Goal: Entertainment & Leisure: Consume media (video, audio)

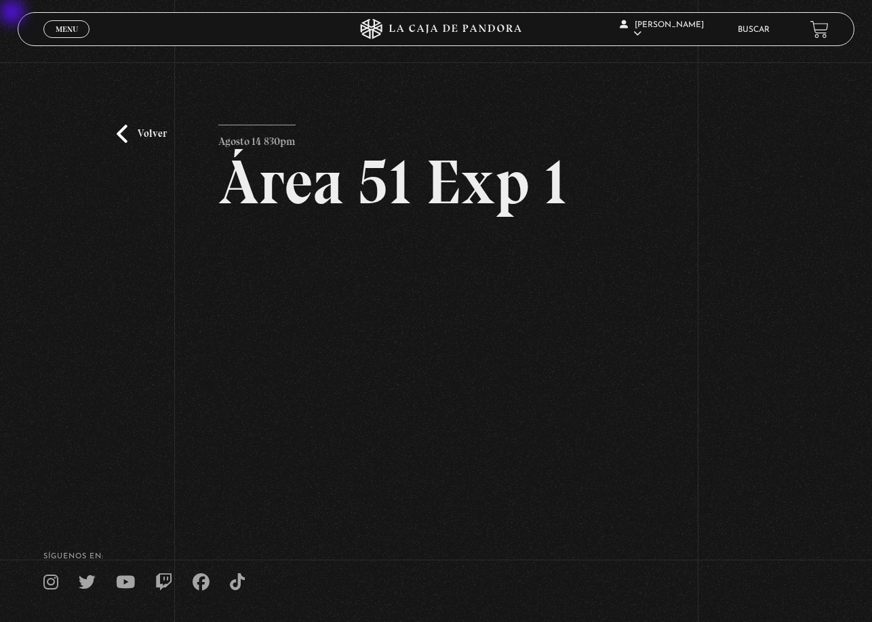
scroll to position [40, 0]
click at [61, 28] on span "Menu" at bounding box center [67, 29] width 22 height 8
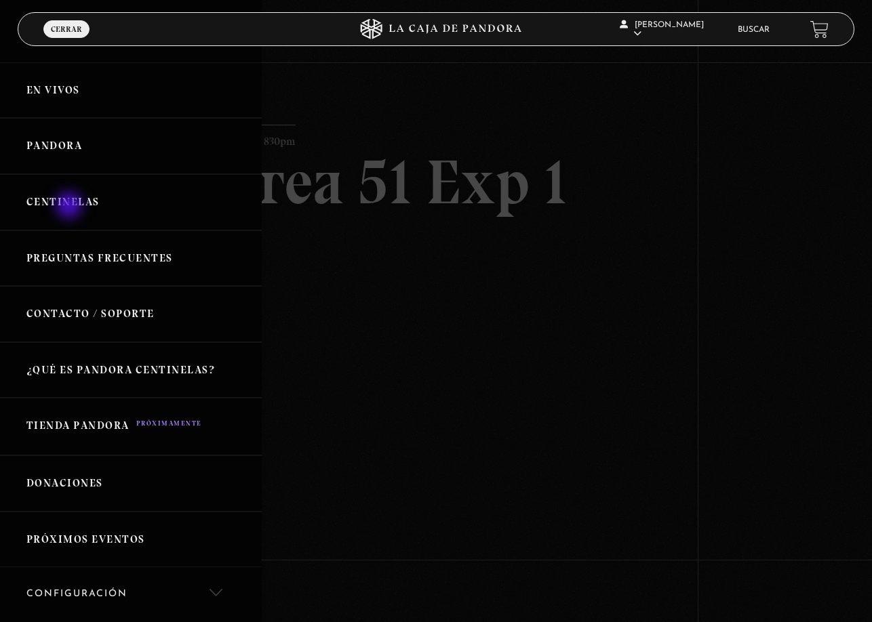
click at [71, 207] on link "Centinelas" at bounding box center [131, 202] width 262 height 56
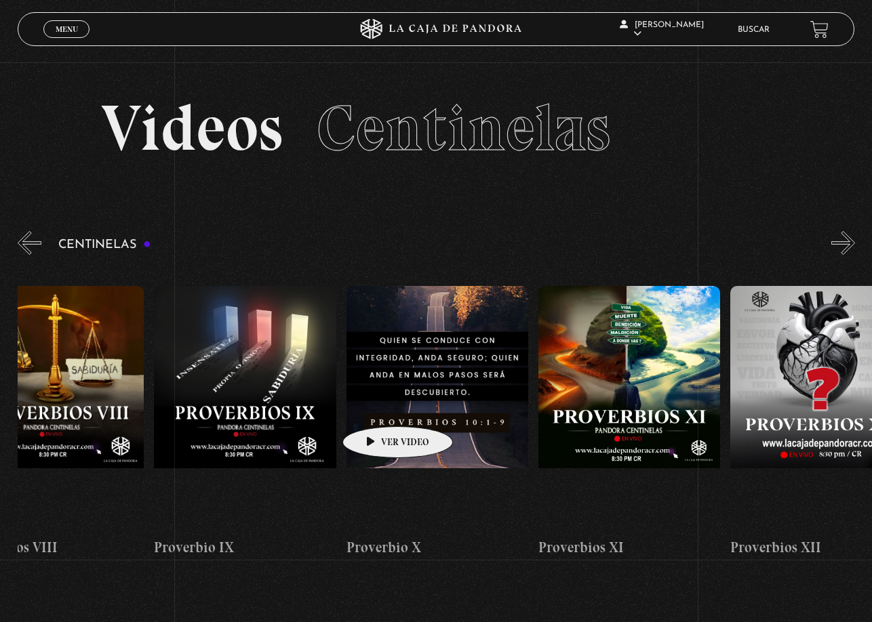
drag, startPoint x: 679, startPoint y: 384, endPoint x: 277, endPoint y: 414, distance: 403.8
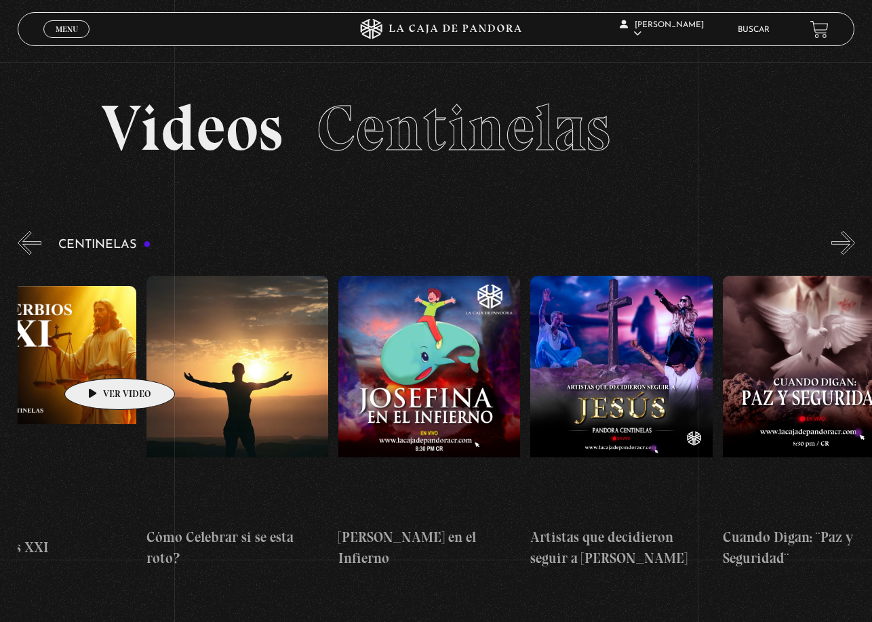
scroll to position [0, 5064]
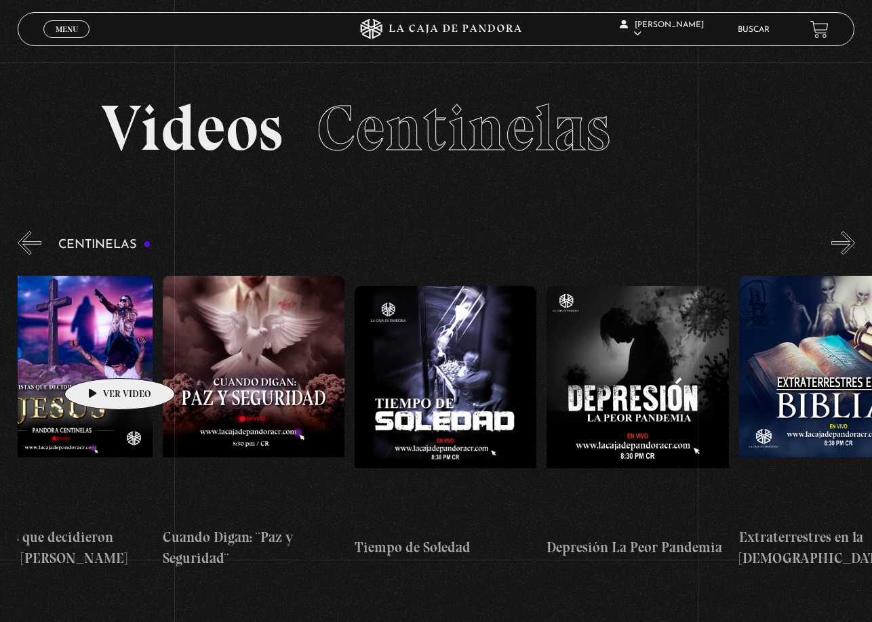
drag, startPoint x: 637, startPoint y: 342, endPoint x: 346, endPoint y: 387, distance: 294.3
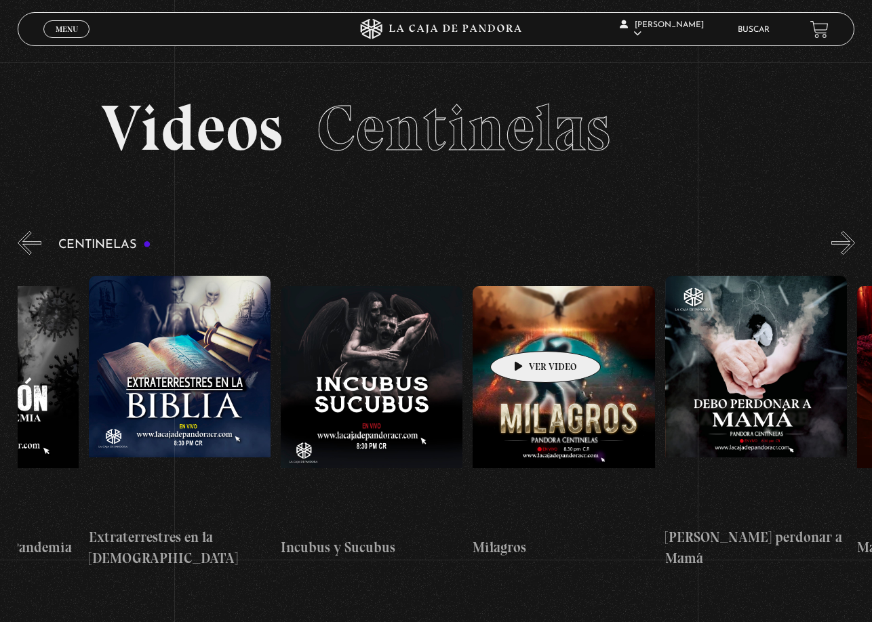
scroll to position [0, 5709]
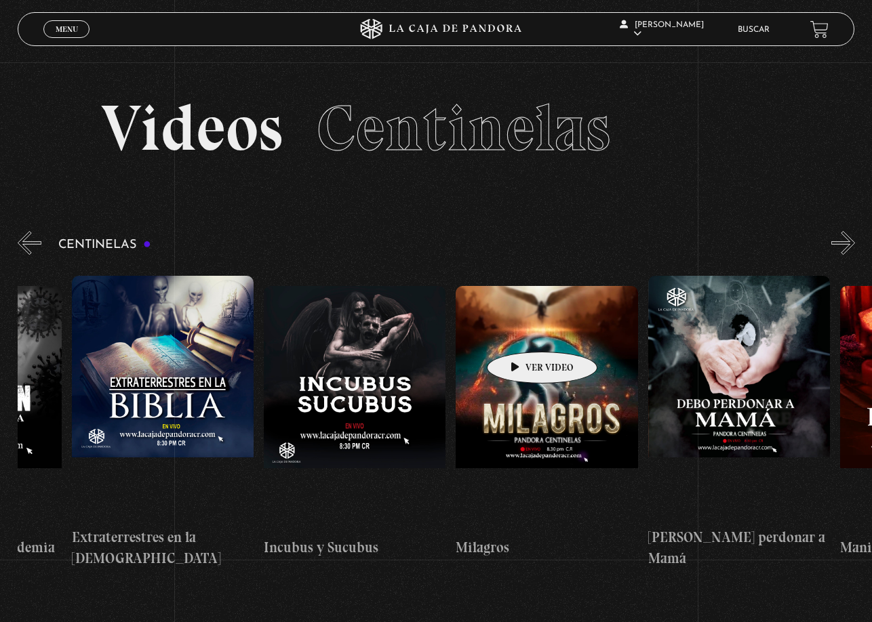
drag, startPoint x: 650, startPoint y: 336, endPoint x: 521, endPoint y: 332, distance: 128.9
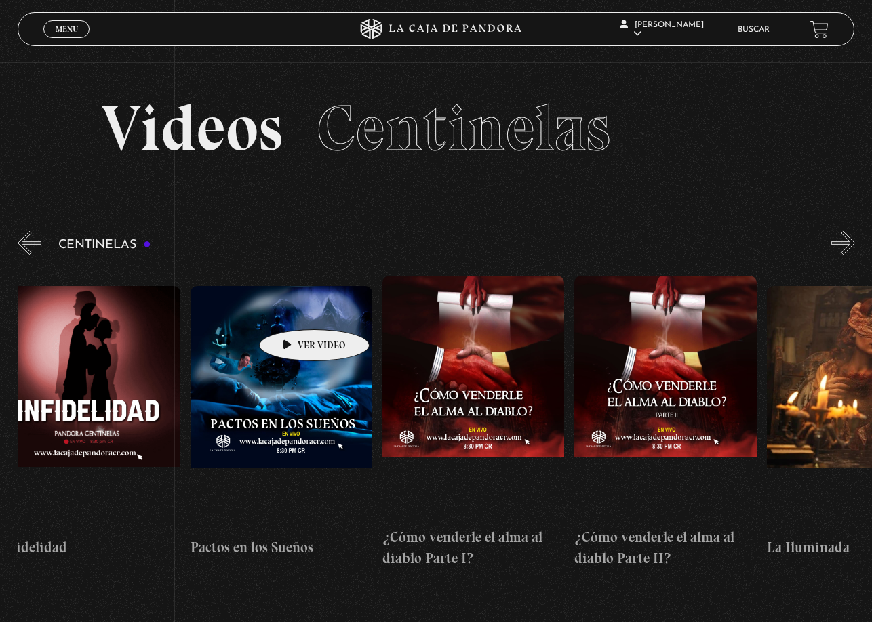
scroll to position [0, 6756]
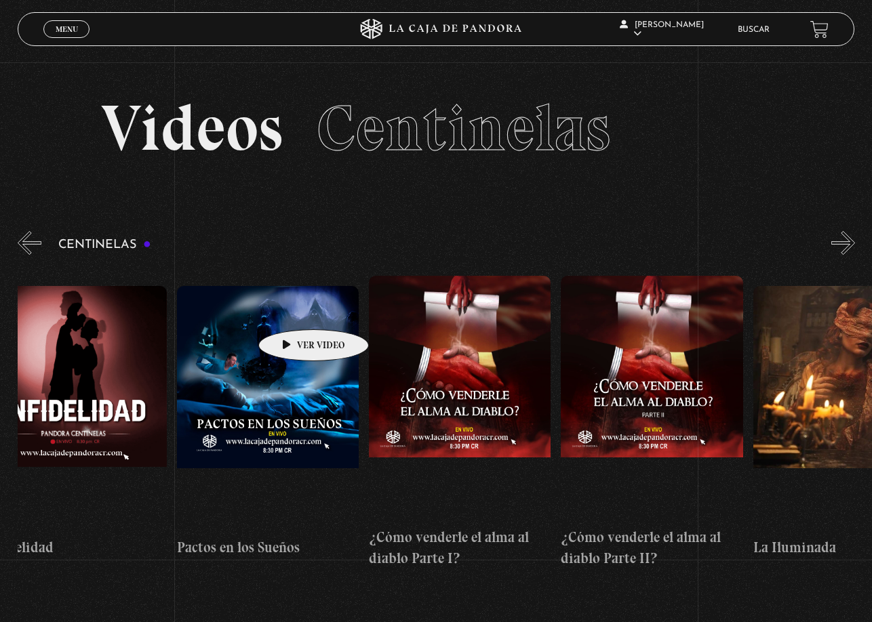
drag, startPoint x: 502, startPoint y: 311, endPoint x: 292, endPoint y: 309, distance: 209.5
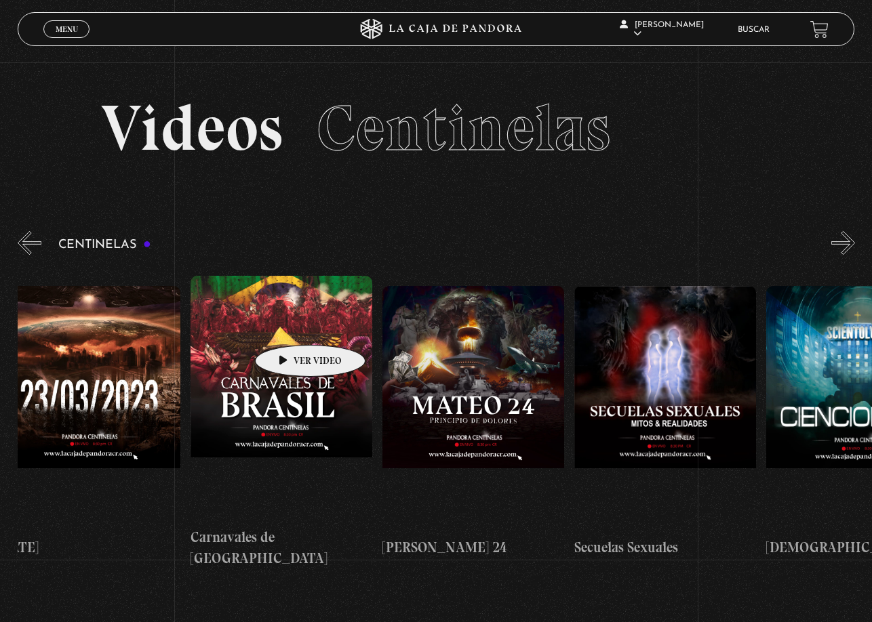
scroll to position [0, 7898]
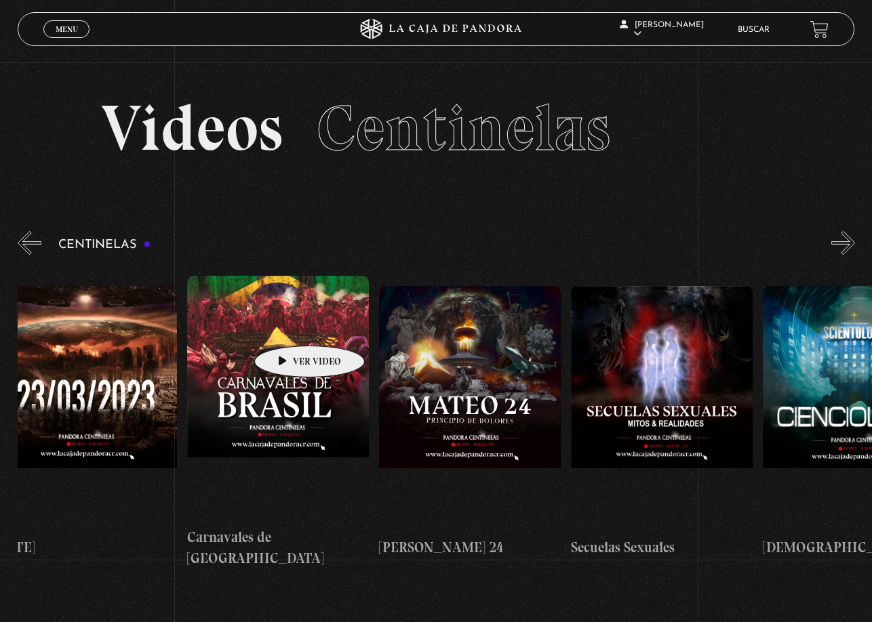
drag, startPoint x: 517, startPoint y: 305, endPoint x: 288, endPoint y: 325, distance: 229.4
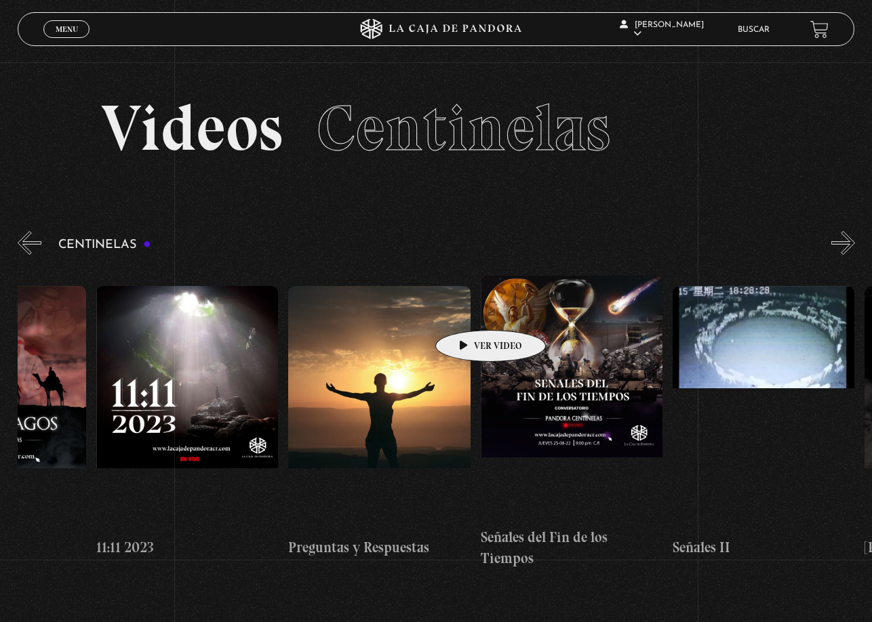
scroll to position [0, 8953]
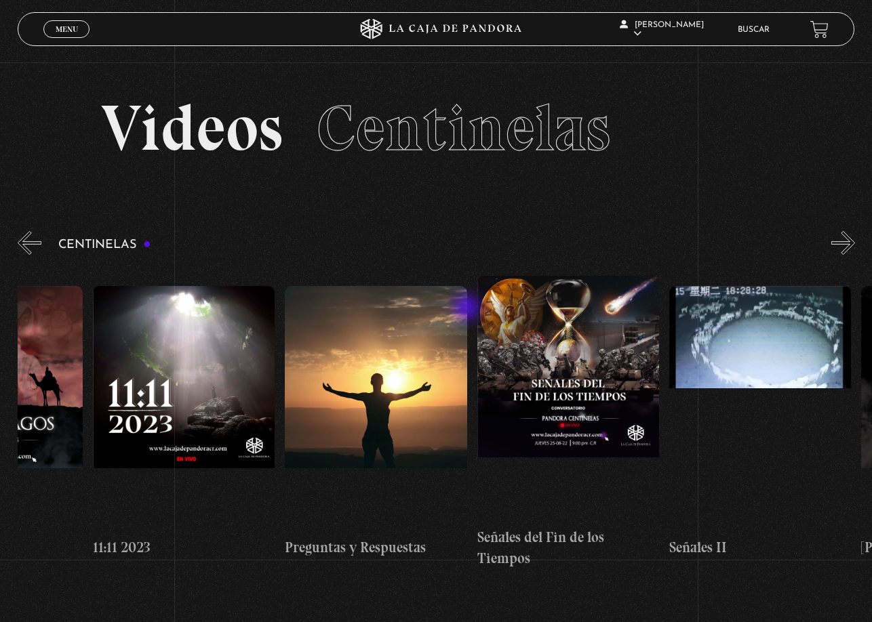
drag, startPoint x: 679, startPoint y: 329, endPoint x: 468, endPoint y: 309, distance: 211.8
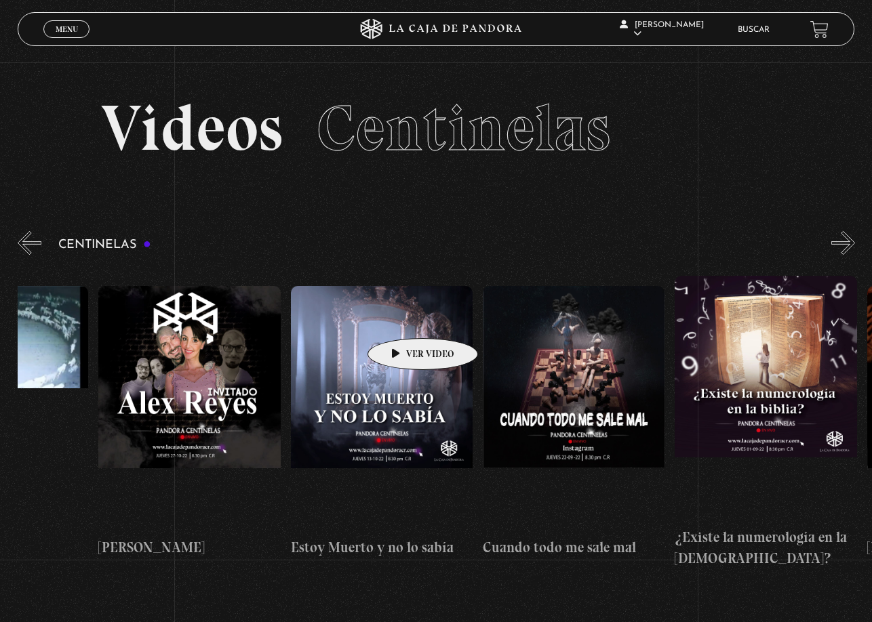
scroll to position [0, 9746]
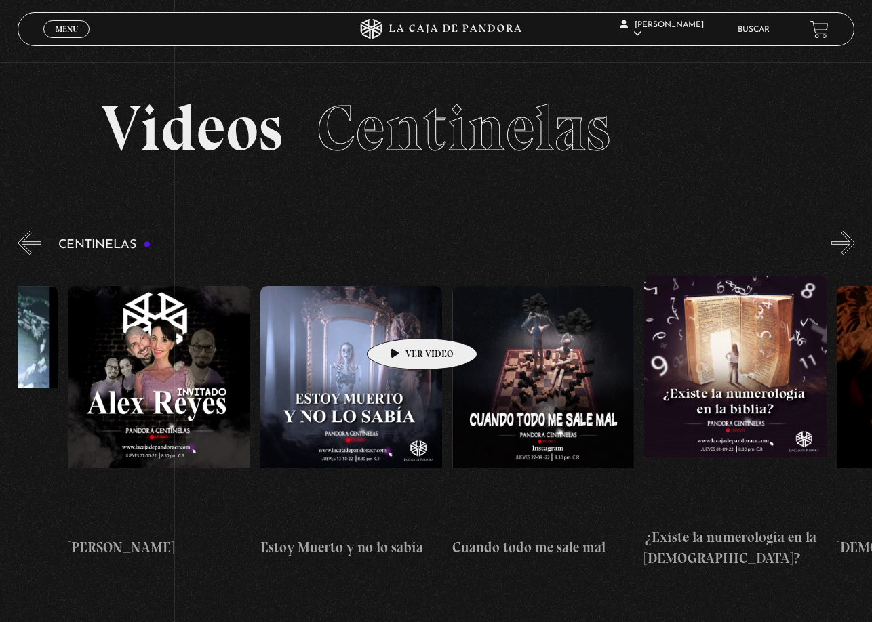
drag, startPoint x: 559, startPoint y: 290, endPoint x: 401, endPoint y: 318, distance: 161.1
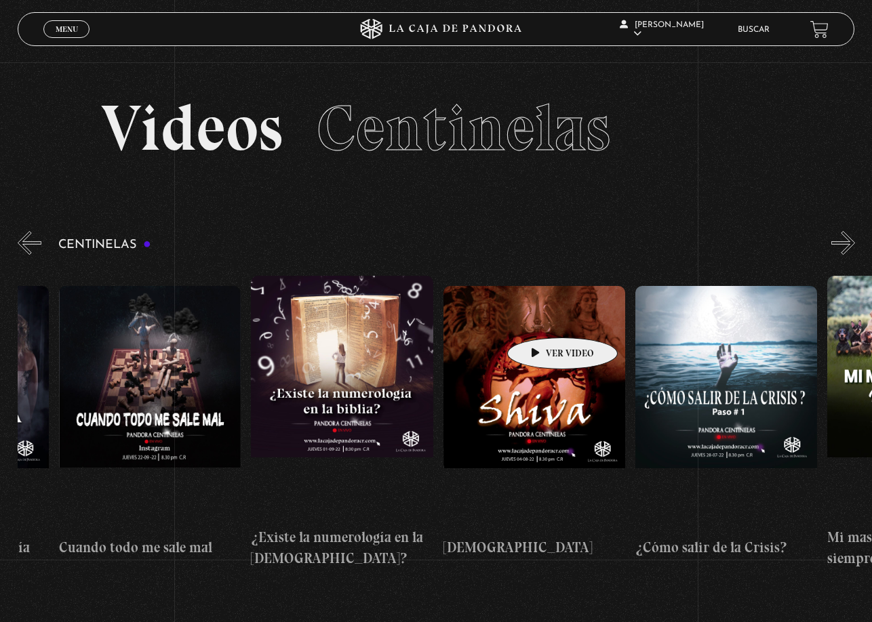
scroll to position [0, 10146]
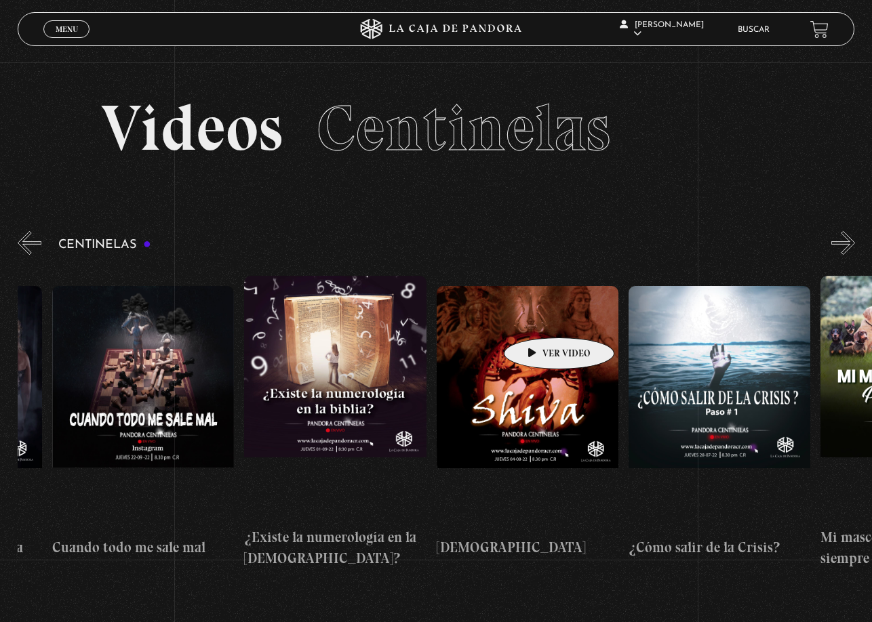
drag, startPoint x: 618, startPoint y: 311, endPoint x: 538, endPoint y: 317, distance: 80.3
click at [538, 317] on div "Centinelas 2025 Como manejar las malas noticias? Por qué Dios no me escucha Rel…" at bounding box center [821, 422] width 21899 height 315
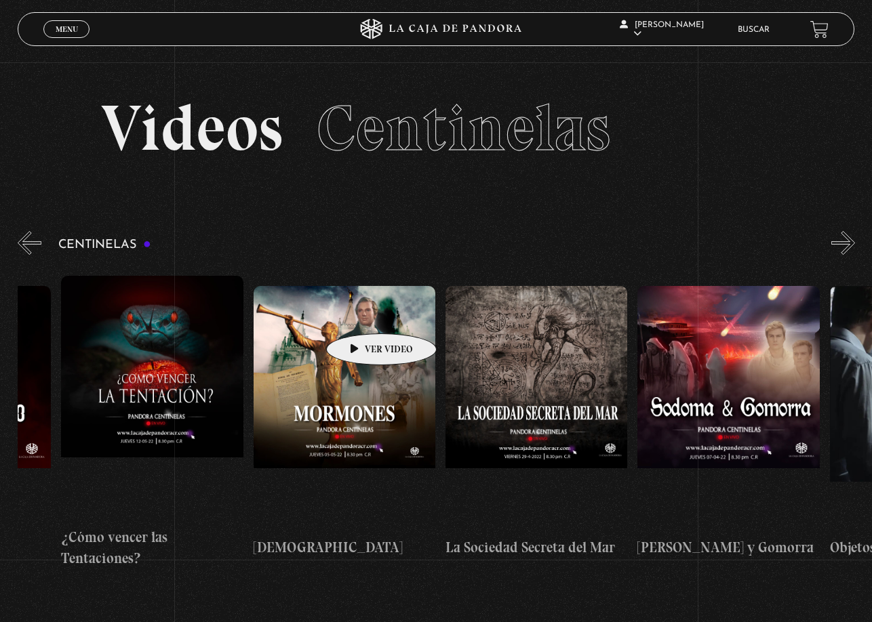
scroll to position [0, 12526]
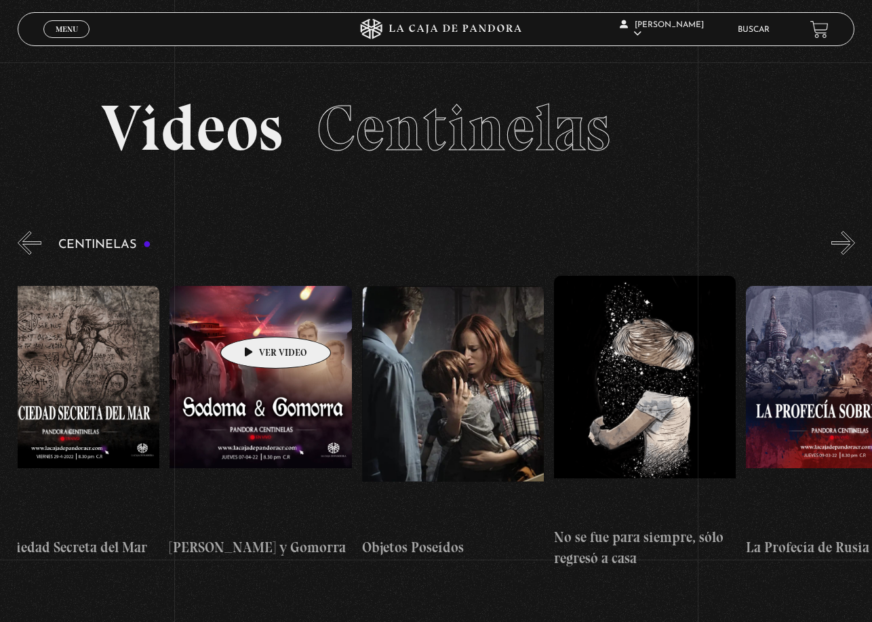
drag, startPoint x: 730, startPoint y: 313, endPoint x: 254, endPoint y: 317, distance: 476.0
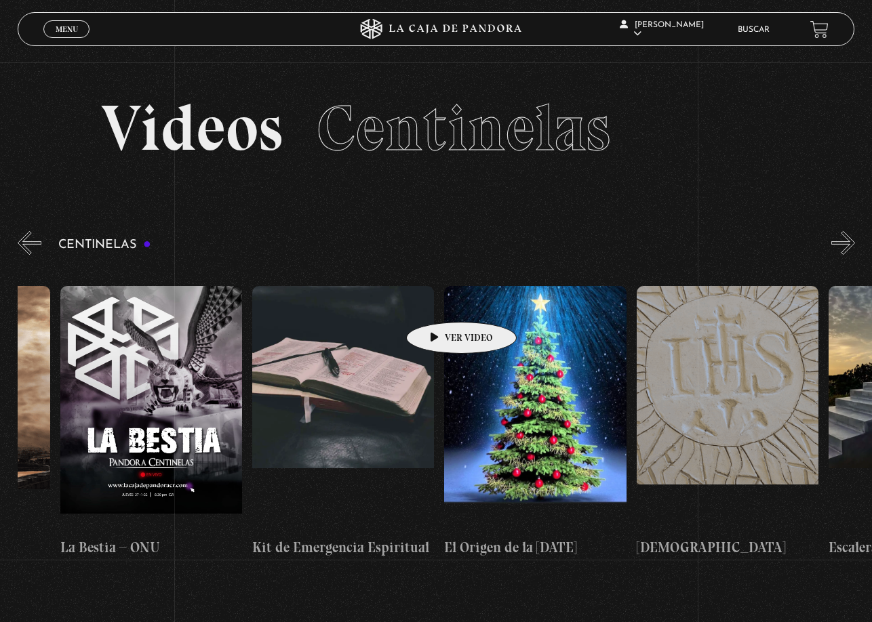
scroll to position [0, 14014]
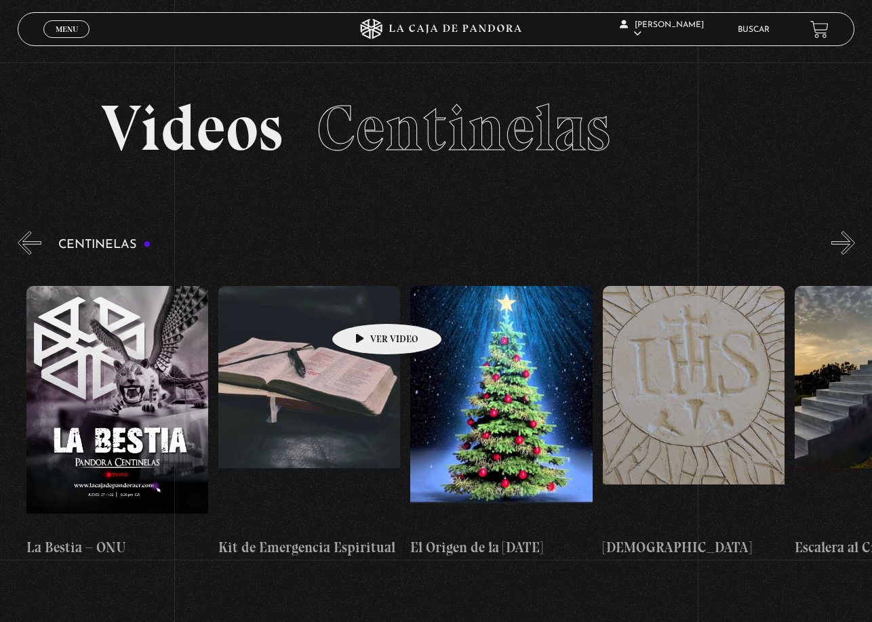
drag, startPoint x: 662, startPoint y: 307, endPoint x: 365, endPoint y: 303, distance: 297.0
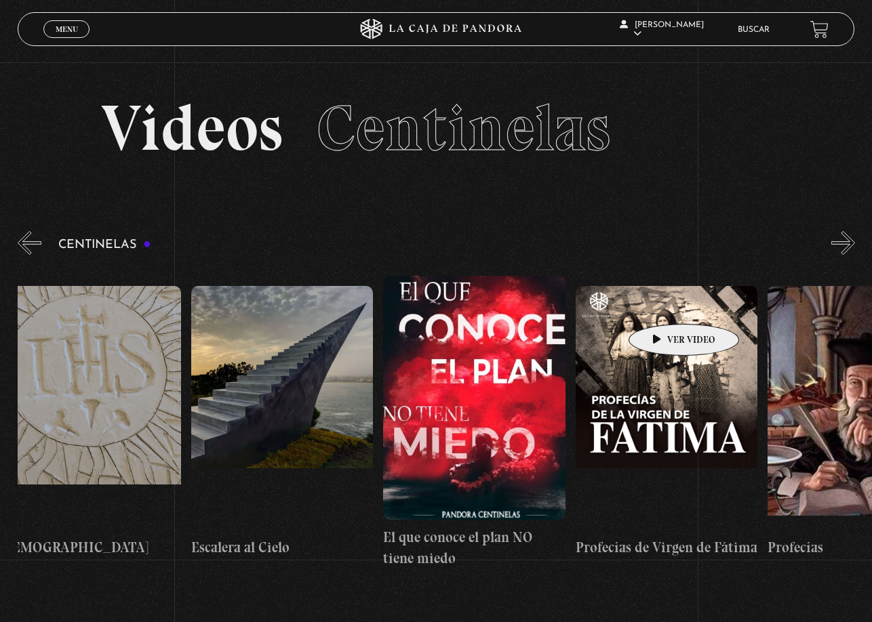
scroll to position [0, 15668]
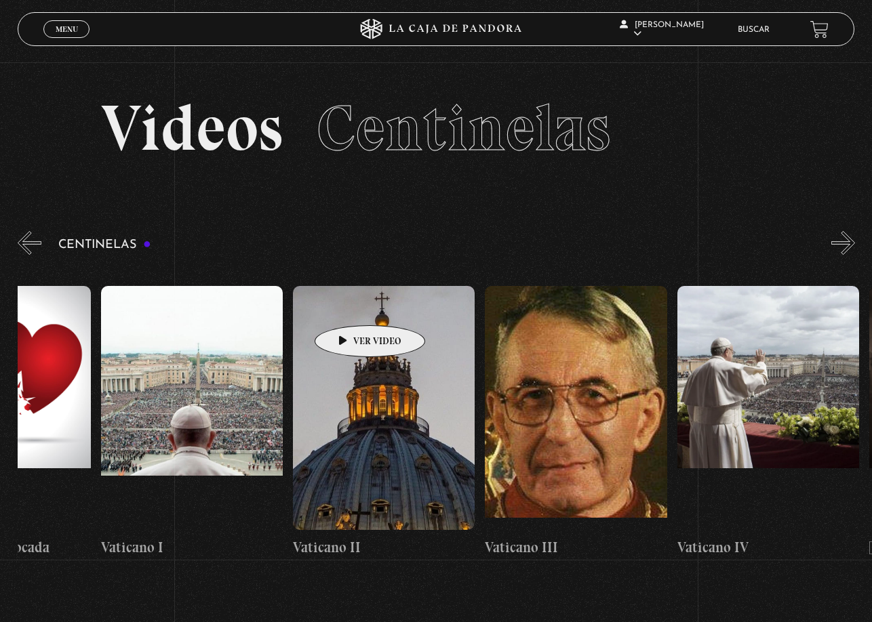
drag, startPoint x: 675, startPoint y: 304, endPoint x: 348, endPoint y: 305, distance: 326.8
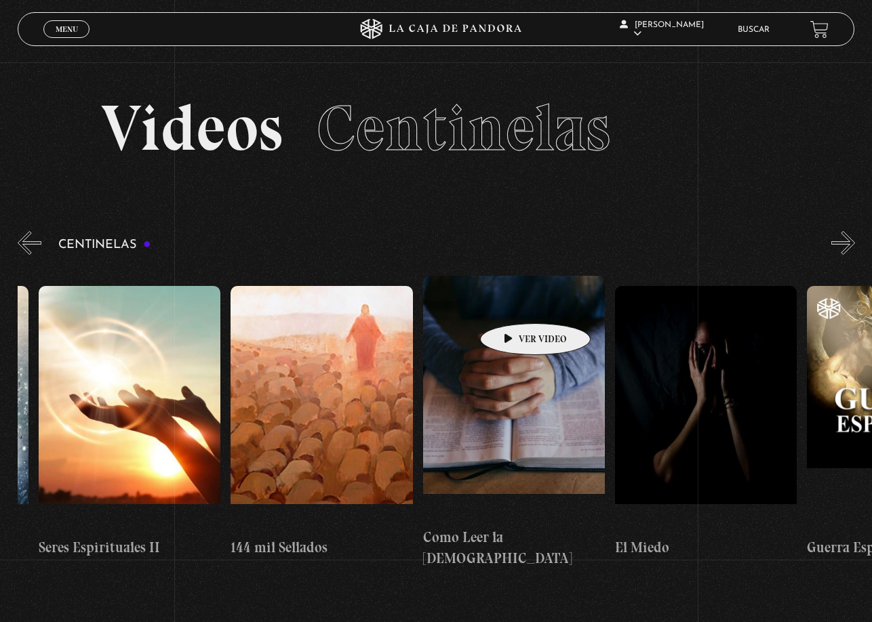
scroll to position [0, 18326]
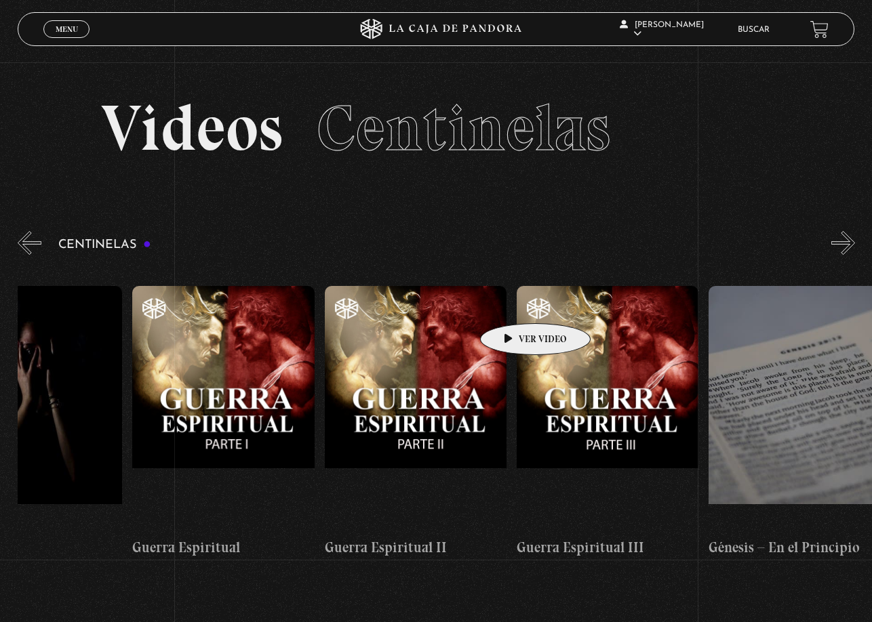
drag, startPoint x: 736, startPoint y: 301, endPoint x: 226, endPoint y: 311, distance: 510.6
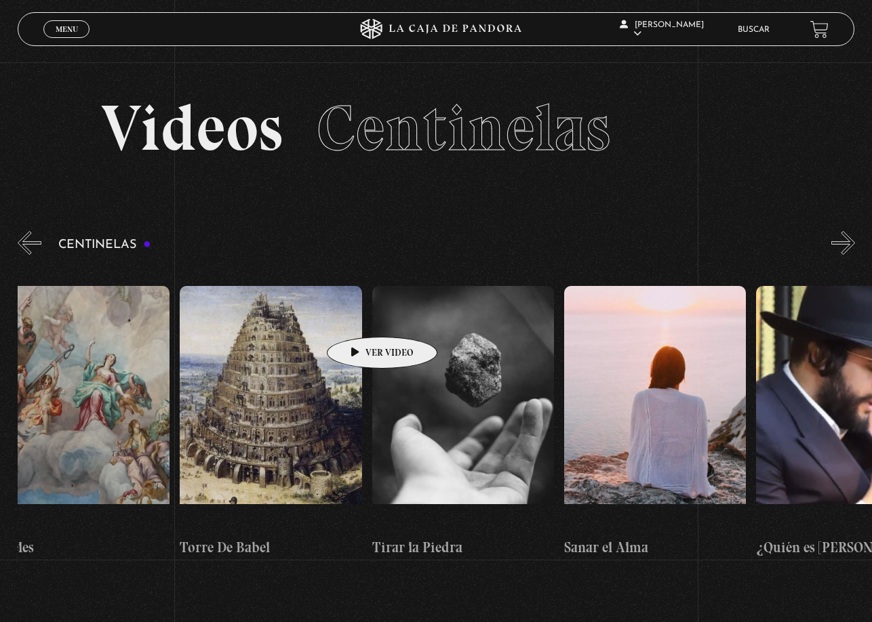
drag, startPoint x: 687, startPoint y: 316, endPoint x: 385, endPoint y: 319, distance: 302.4
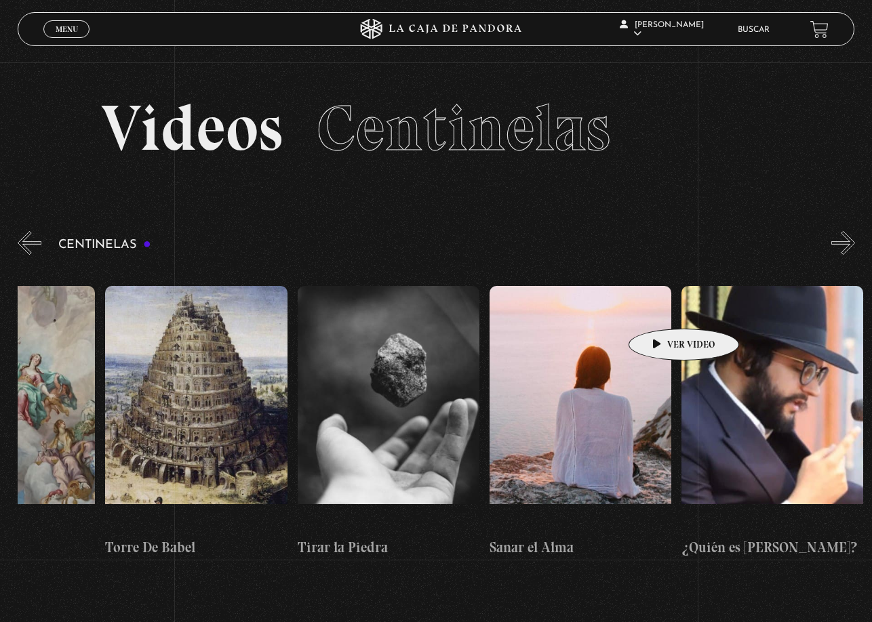
drag, startPoint x: 674, startPoint y: 309, endPoint x: 658, endPoint y: 308, distance: 15.6
click at [660, 308] on figure at bounding box center [580, 408] width 182 height 244
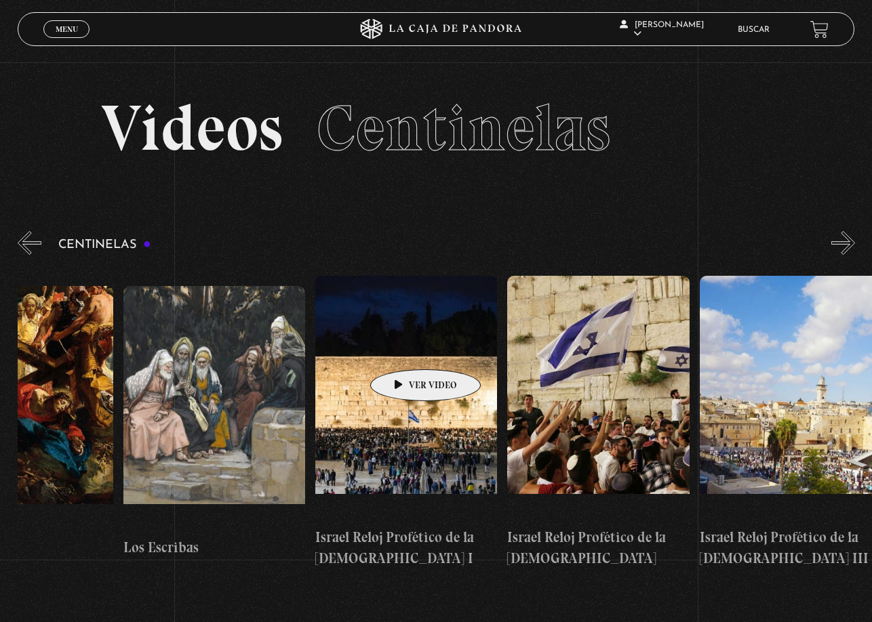
scroll to position [0, 21034]
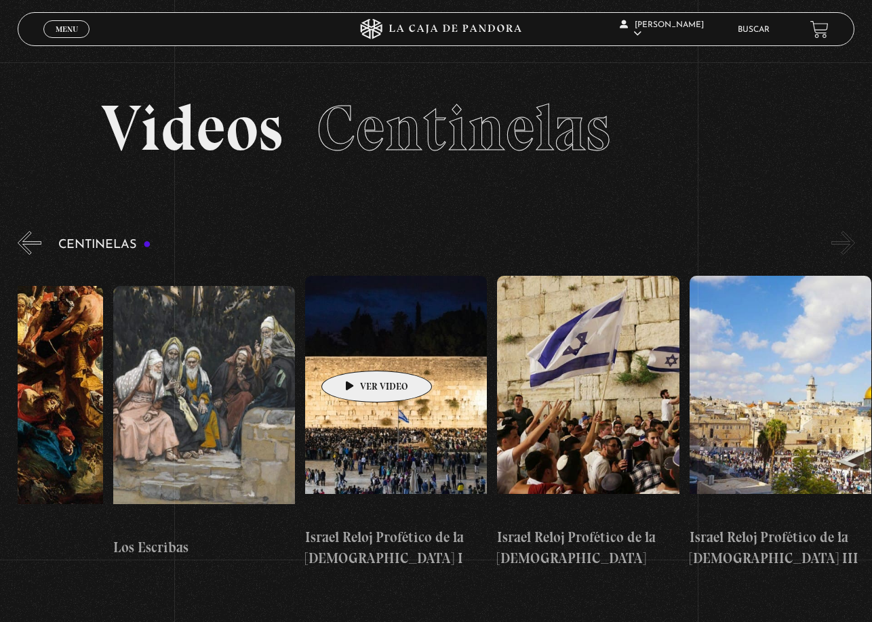
drag, startPoint x: 591, startPoint y: 342, endPoint x: 352, endPoint y: 351, distance: 238.8
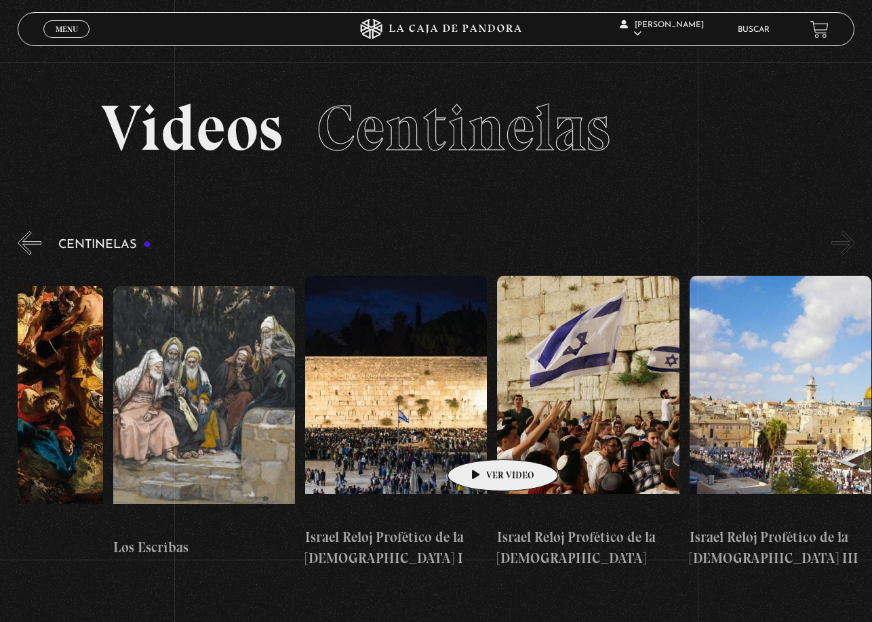
drag, startPoint x: 571, startPoint y: 440, endPoint x: 473, endPoint y: 439, distance: 98.3
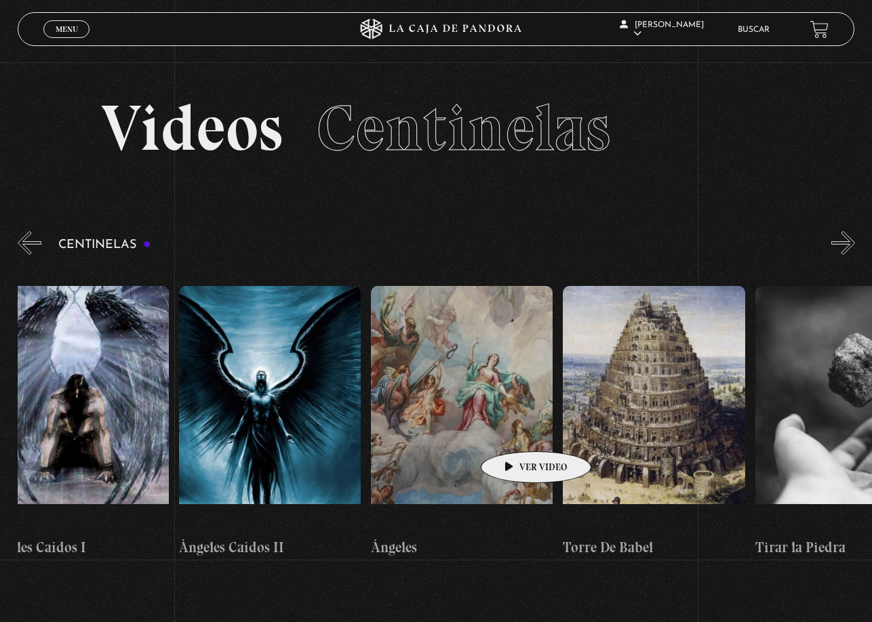
scroll to position [0, 19617]
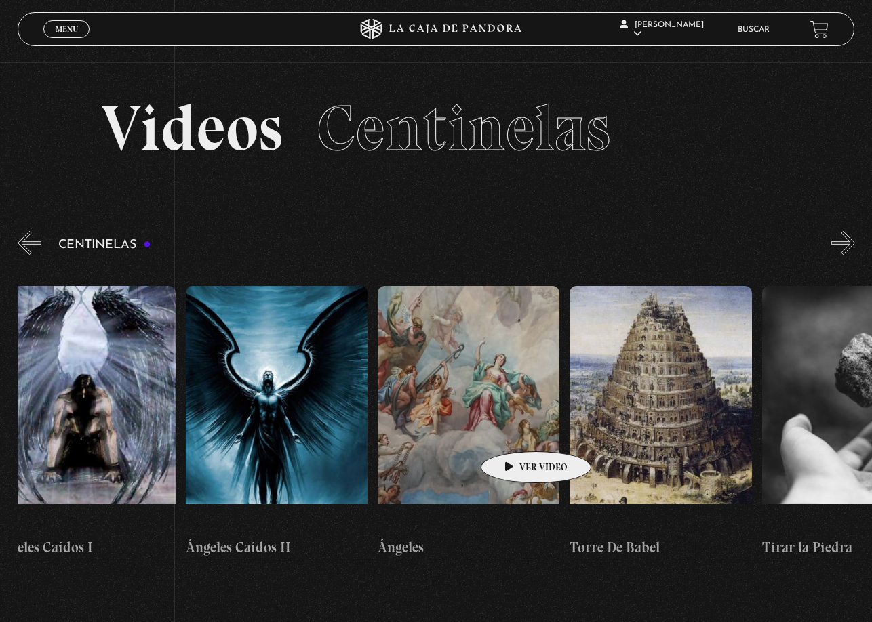
drag, startPoint x: 247, startPoint y: 450, endPoint x: 515, endPoint y: 431, distance: 267.8
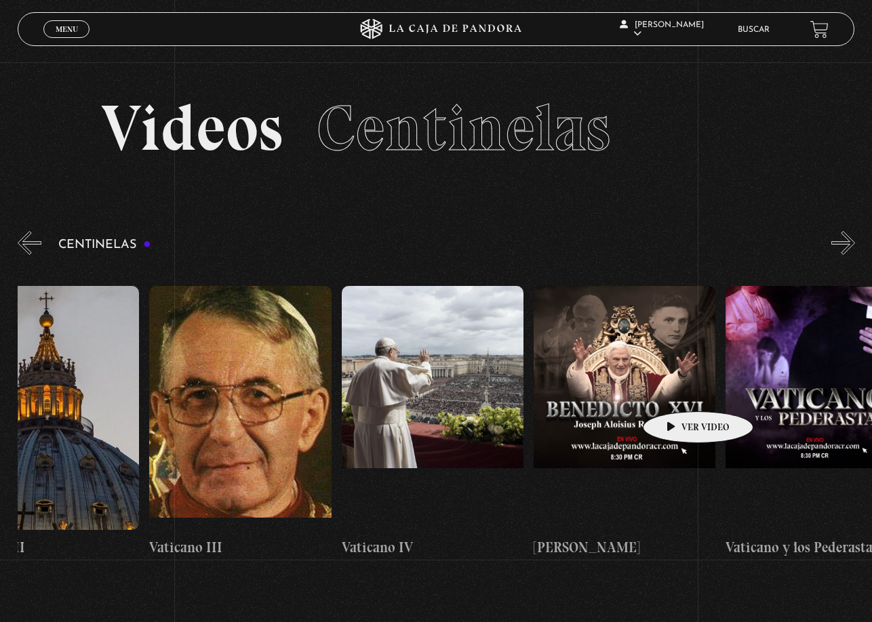
drag, startPoint x: 212, startPoint y: 406, endPoint x: 862, endPoint y: 377, distance: 650.8
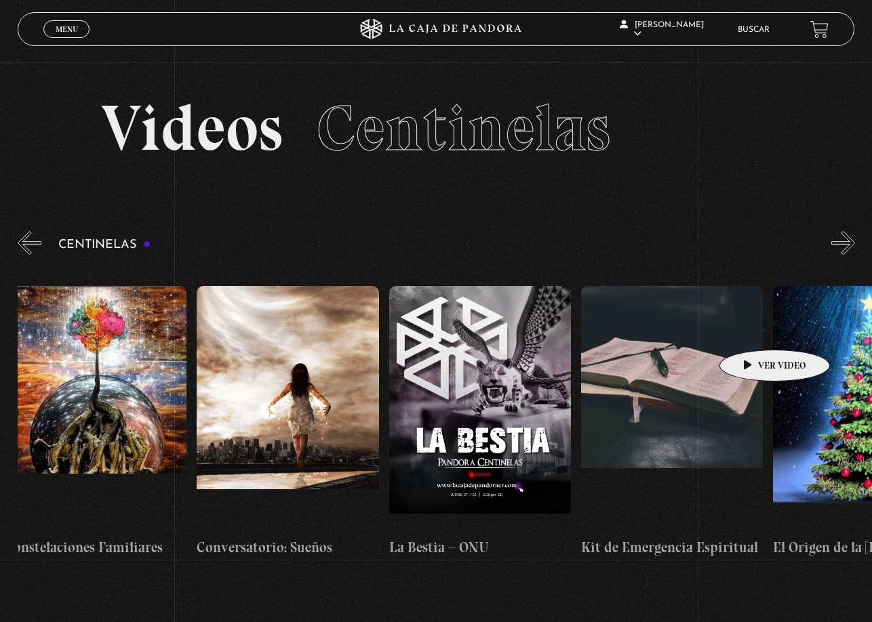
drag, startPoint x: 271, startPoint y: 379, endPoint x: 754, endPoint y: 329, distance: 485.3
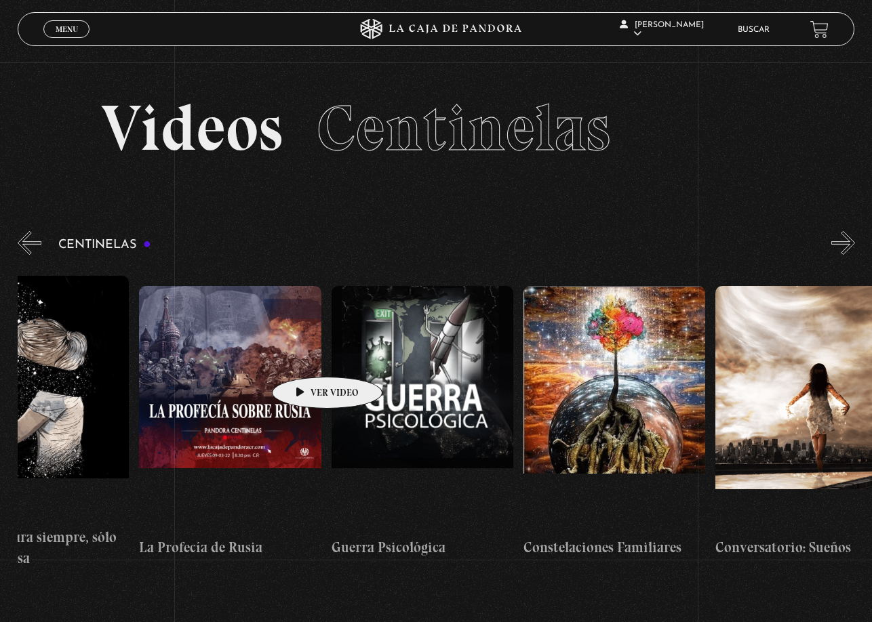
scroll to position [0, 13122]
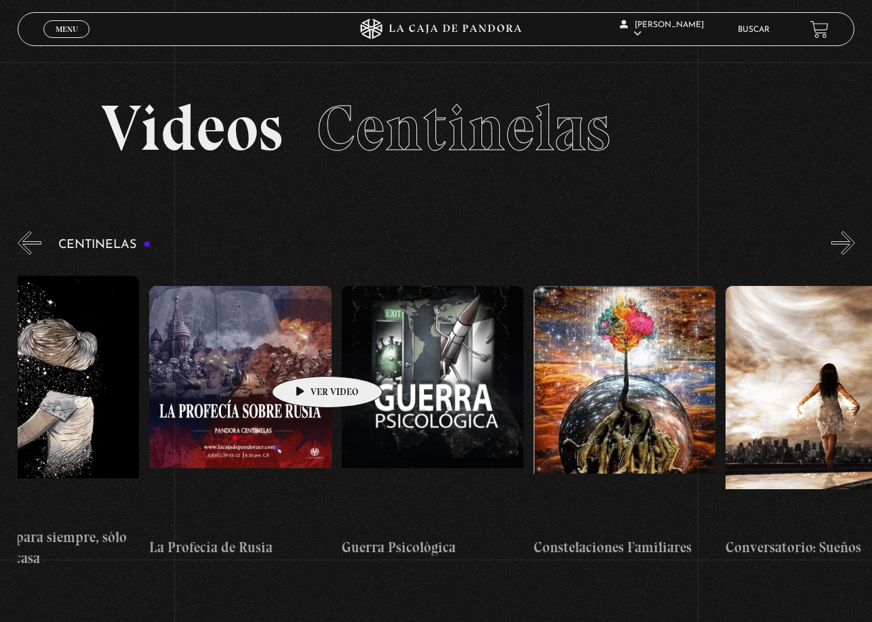
drag, startPoint x: 212, startPoint y: 351, endPoint x: 306, endPoint y: 356, distance: 93.7
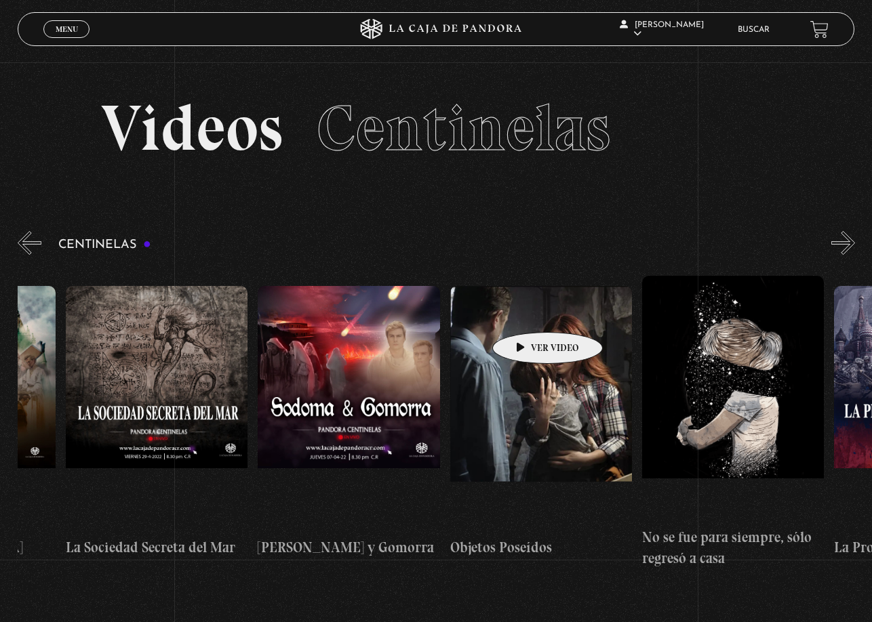
scroll to position [0, 12431]
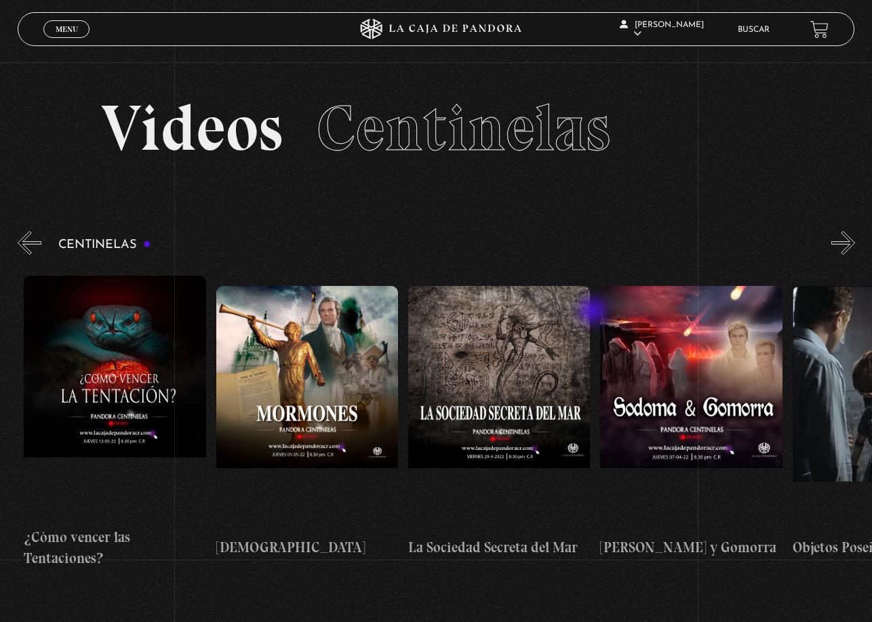
drag, startPoint x: 405, startPoint y: 318, endPoint x: 591, endPoint y: 317, distance: 185.1
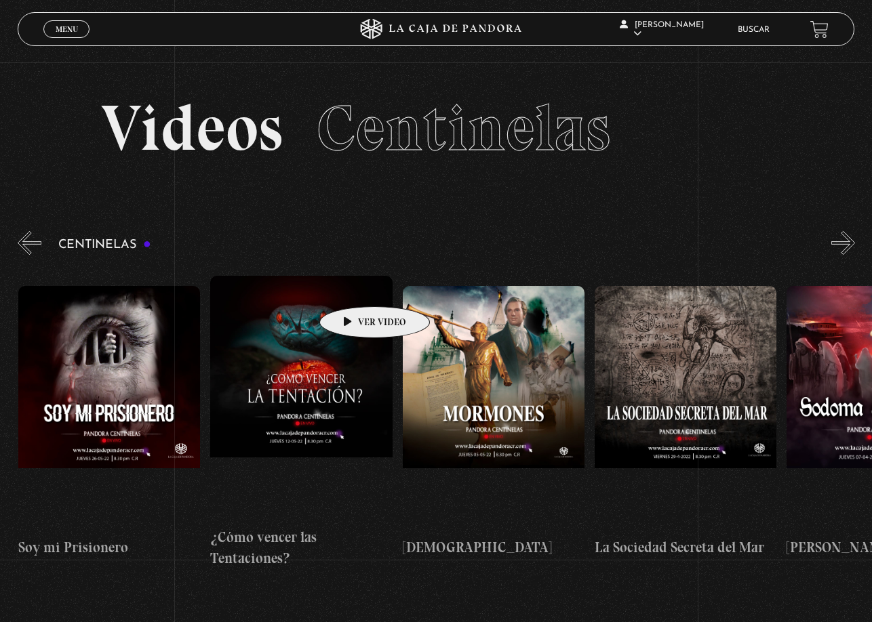
scroll to position [0, 11888]
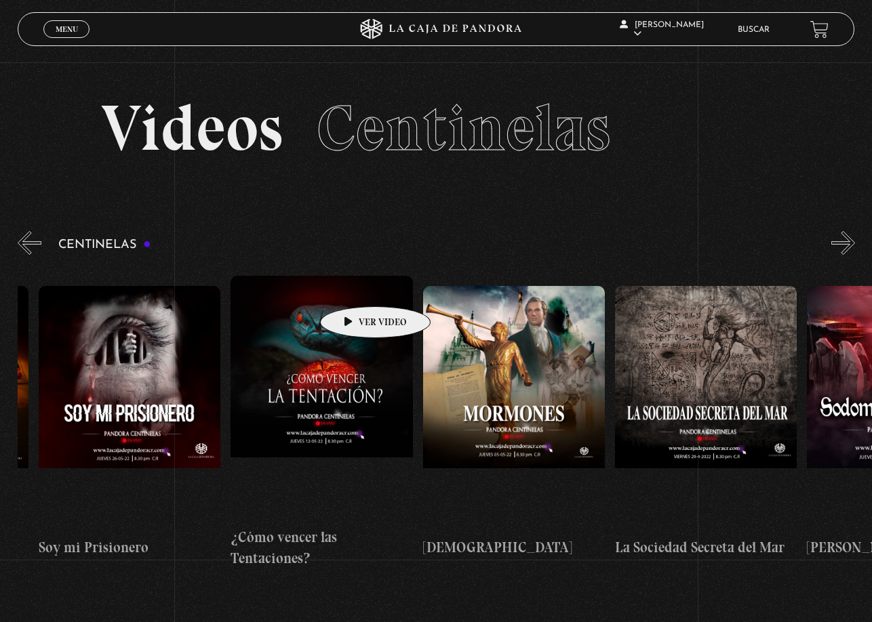
drag, startPoint x: 313, startPoint y: 287, endPoint x: 354, endPoint y: 286, distance: 40.7
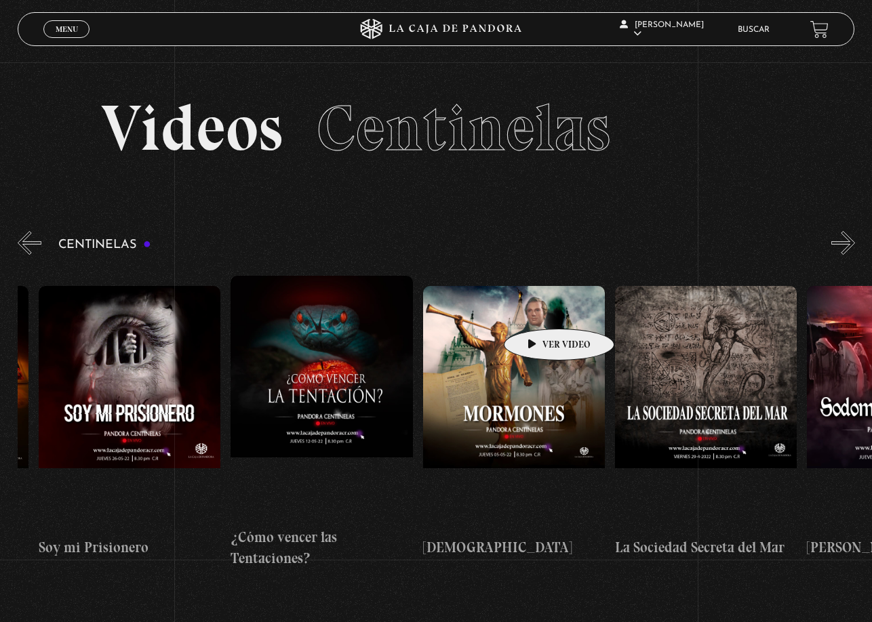
click at [538, 308] on figure at bounding box center [514, 408] width 182 height 244
